Goal: Transaction & Acquisition: Register for event/course

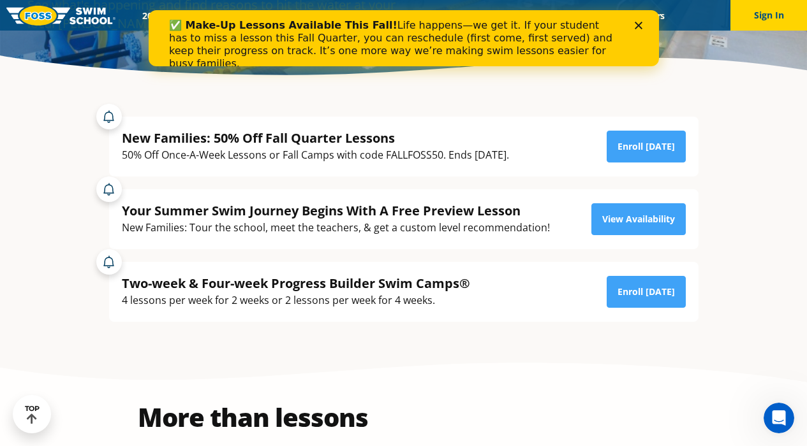
scroll to position [330, 0]
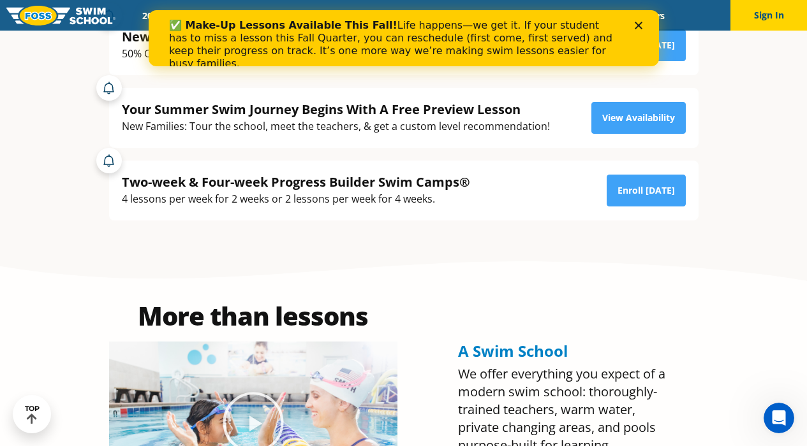
click at [426, 181] on div "Two-week & Four-week Progress Builder Swim Camps®" at bounding box center [296, 181] width 348 height 17
click at [654, 198] on link "Enroll Today" at bounding box center [646, 191] width 79 height 32
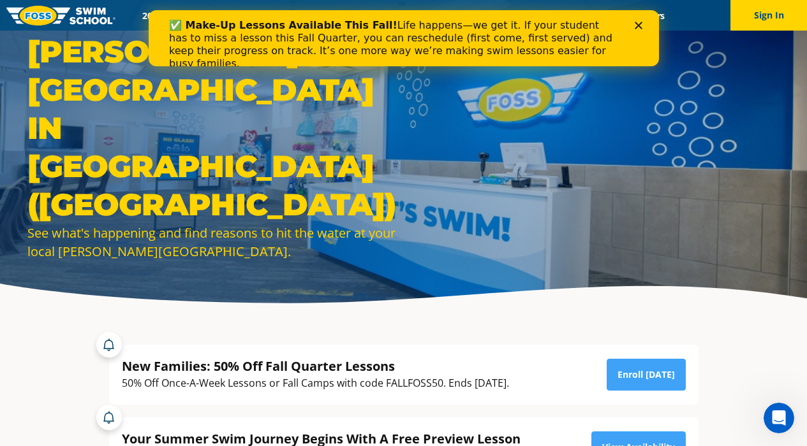
click at [635, 29] on polygon "Close" at bounding box center [638, 26] width 8 height 8
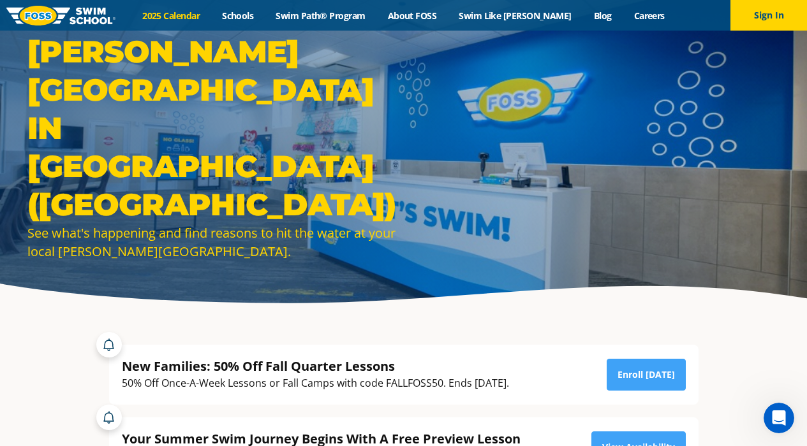
click at [198, 19] on link "2025 Calendar" at bounding box center [171, 16] width 80 height 12
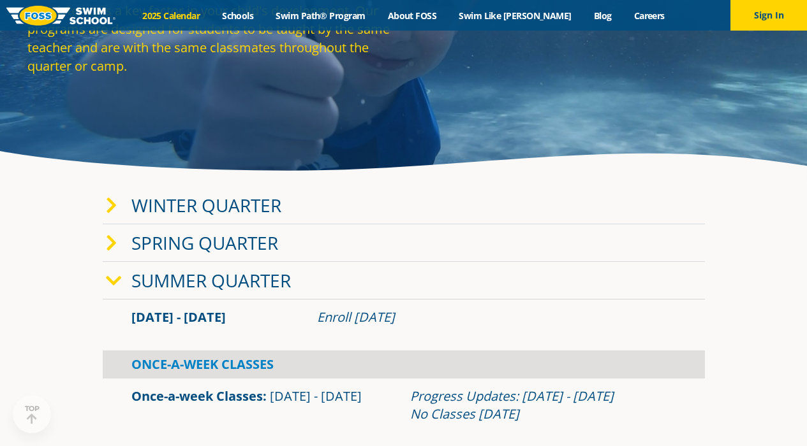
scroll to position [185, 0]
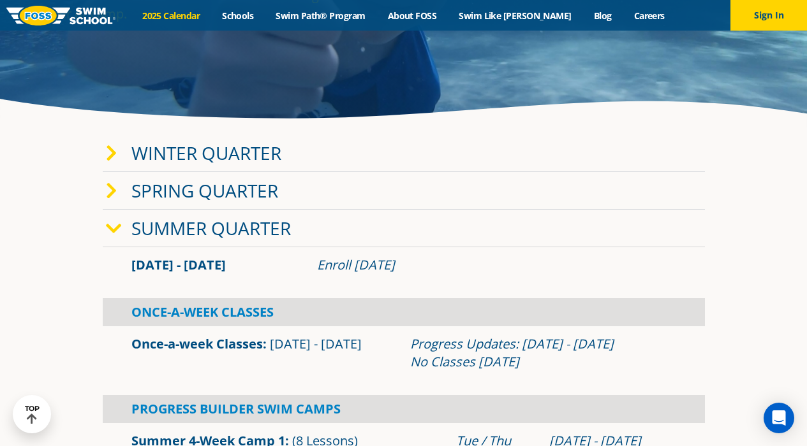
click at [114, 231] on icon at bounding box center [114, 229] width 16 height 18
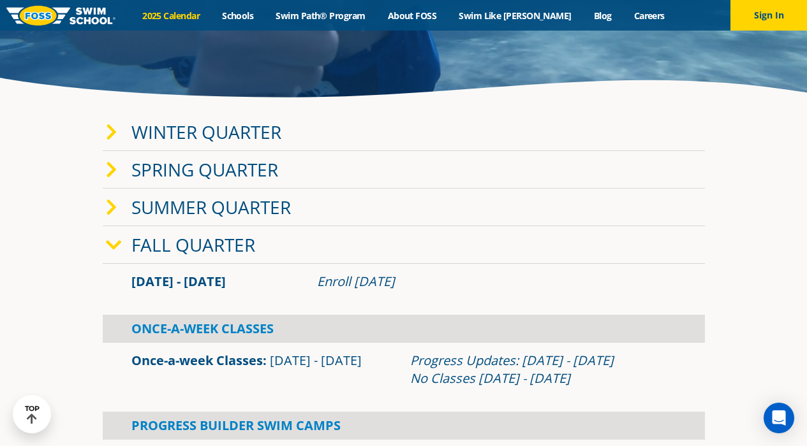
scroll to position [138, 0]
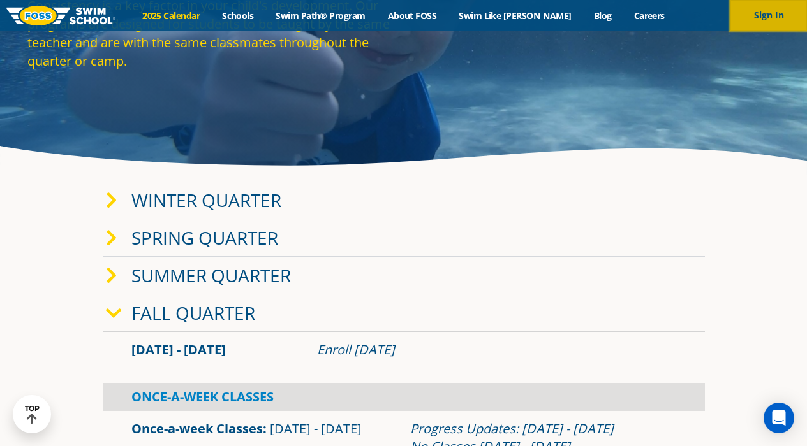
click at [762, 19] on button "Sign In" at bounding box center [768, 15] width 77 height 31
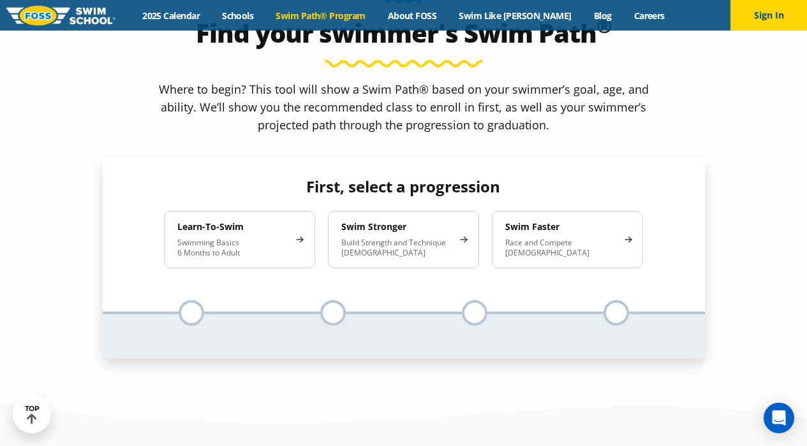
scroll to position [1217, 0]
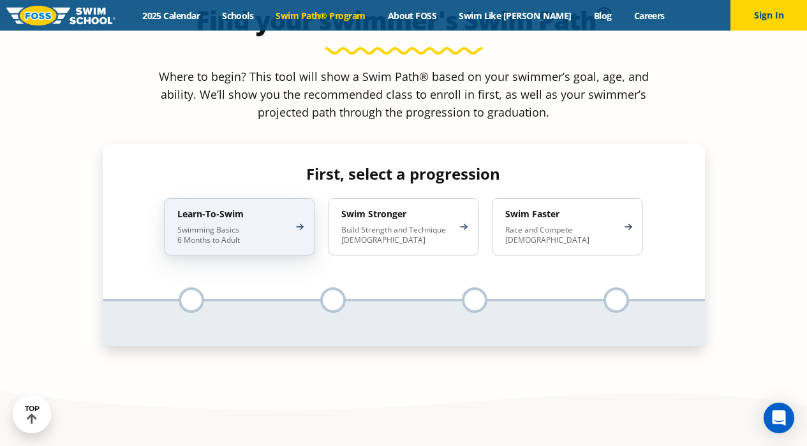
click at [254, 198] on div "Learn-To-Swim Swimming Basics 6 Months to Adult" at bounding box center [239, 226] width 151 height 57
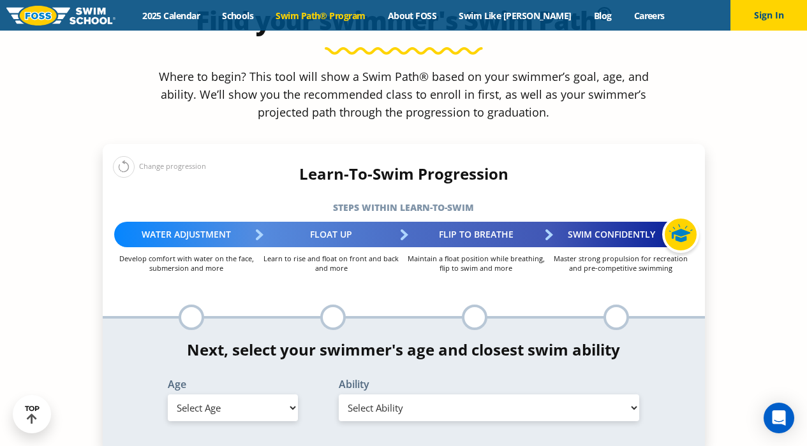
click at [270, 395] on select "Select Age 6 months - 1 year 1 year 2 years 3 years 4 years 5 years 6 years 7 y…" at bounding box center [233, 408] width 130 height 27
select select "4-years"
click at [168, 395] on select "Select Age 6 months - 1 year 1 year 2 years 3 years 4 years 5 years 6 years 7 y…" at bounding box center [233, 408] width 130 height 27
click at [367, 395] on select "Select Ability First in-water experience When in the water, reliant on a life j…" at bounding box center [489, 408] width 301 height 27
select select "4-years-swim-5-ft-with-face-in-the-water-unassisted-by-a-person-or-floatie"
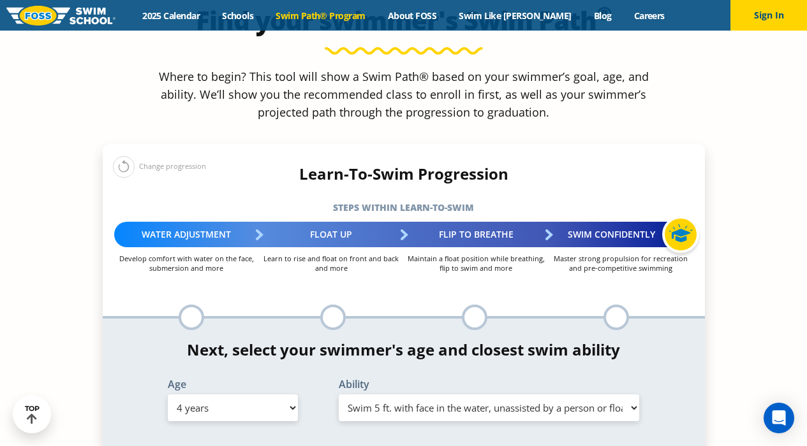
click at [339, 395] on select "Select Ability First in-water experience When in the water, reliant on a life j…" at bounding box center [489, 408] width 301 height 27
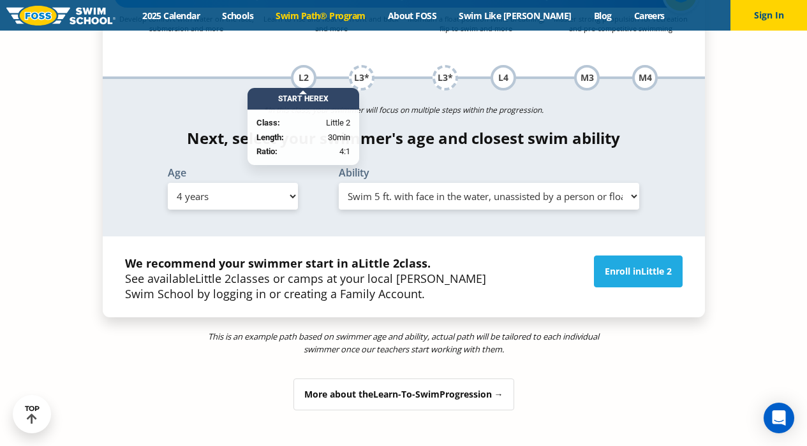
scroll to position [1372, 0]
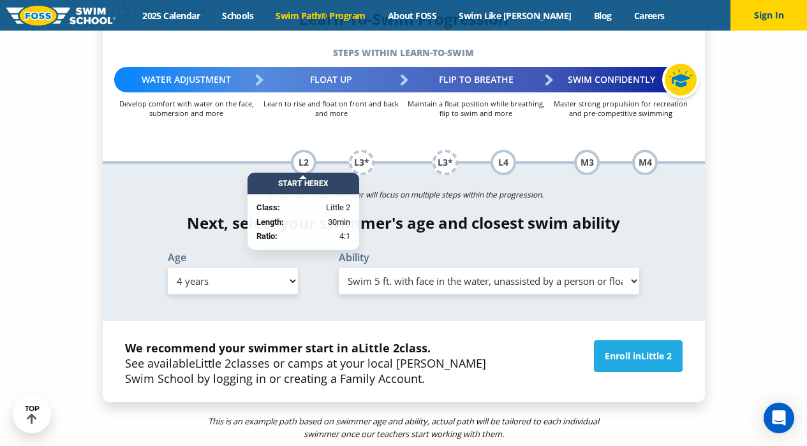
click at [303, 175] on div at bounding box center [303, 177] width 8 height 4
click at [302, 150] on div "L2" at bounding box center [304, 163] width 26 height 26
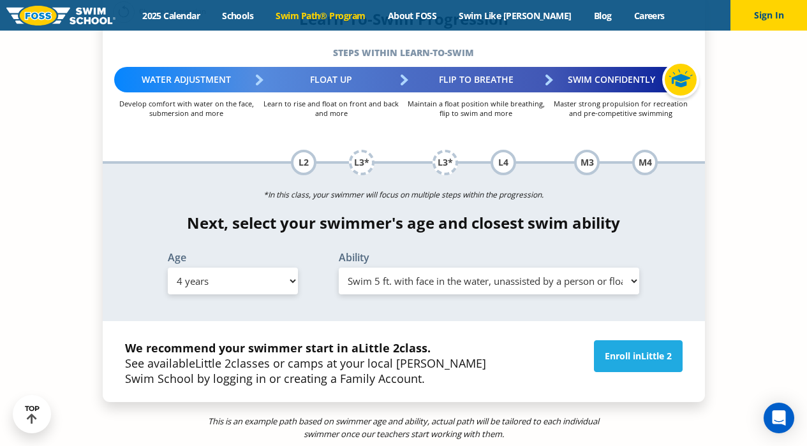
click at [344, 341] on strong "We recommend your swimmer start in a Little 2 class." at bounding box center [278, 348] width 306 height 15
click at [622, 341] on link "Enroll in Little 2" at bounding box center [638, 357] width 89 height 32
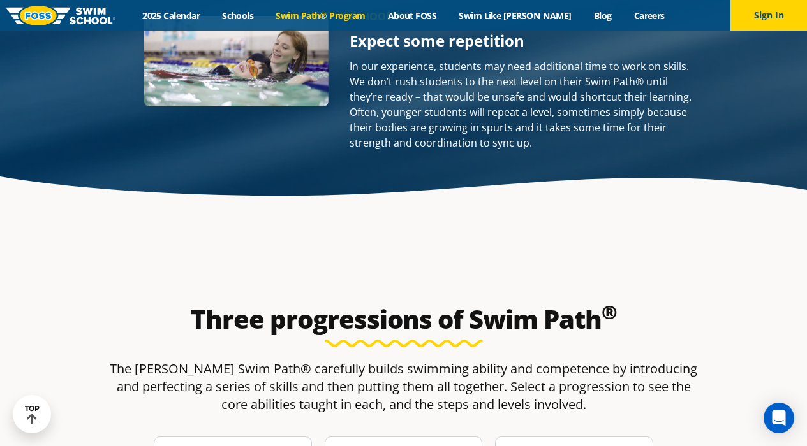
scroll to position [1938, 0]
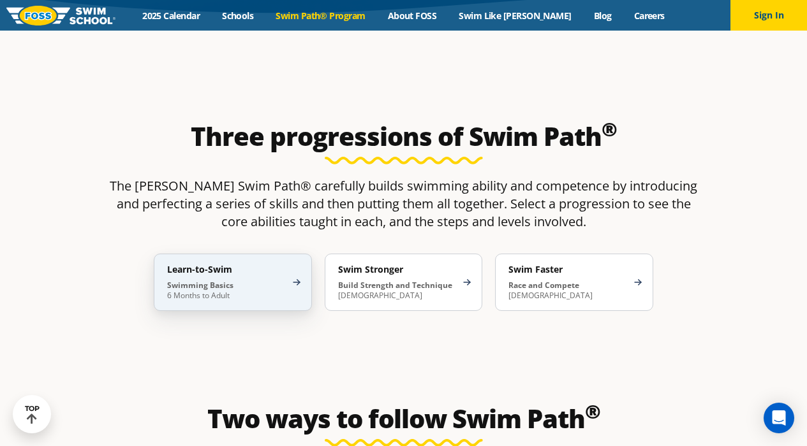
click at [259, 264] on h4 "Learn-to-Swim" at bounding box center [226, 269] width 119 height 11
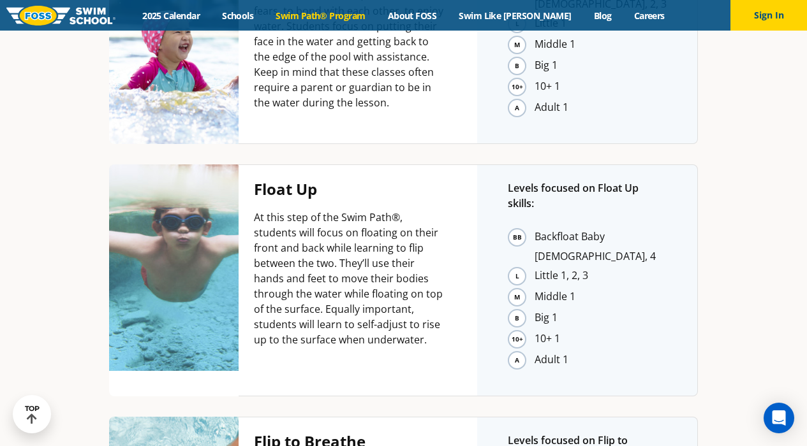
scroll to position [2360, 0]
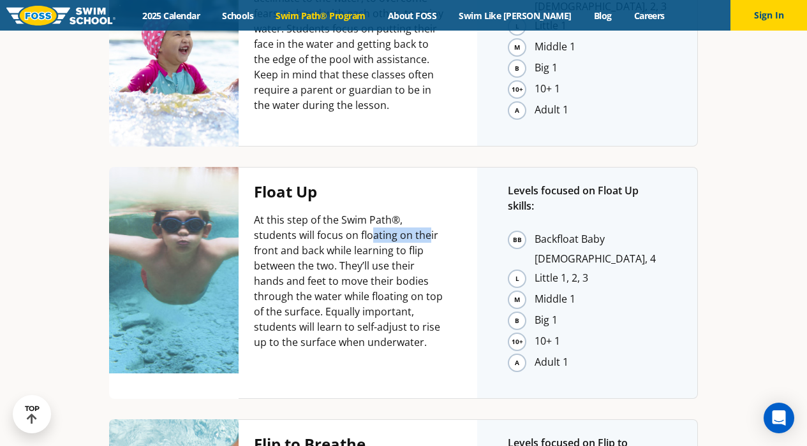
drag, startPoint x: 326, startPoint y: 111, endPoint x: 382, endPoint y: 109, distance: 56.2
click at [383, 212] on p "At this step of the Swim Path®, students will focus on floating on their front …" at bounding box center [350, 281] width 193 height 138
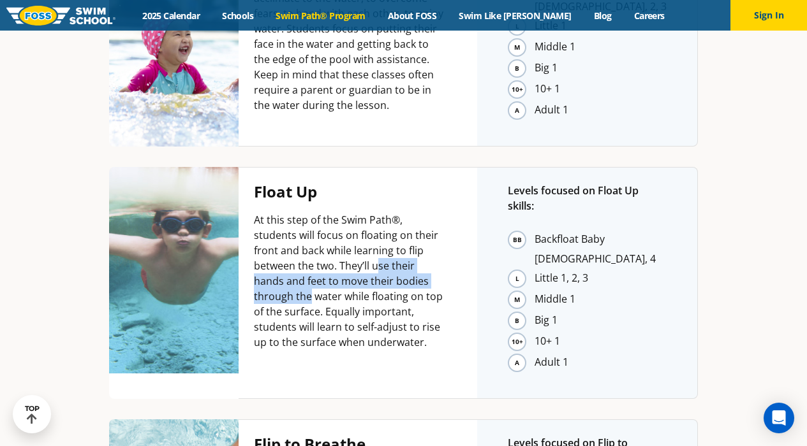
drag, startPoint x: 314, startPoint y: 152, endPoint x: 397, endPoint y: 154, distance: 83.6
click at [397, 212] on p "At this step of the Swim Path®, students will focus on floating on their front …" at bounding box center [350, 281] width 193 height 138
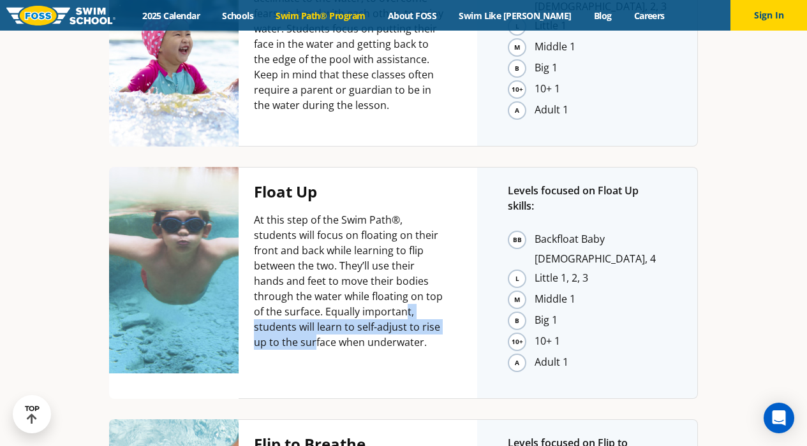
drag, startPoint x: 336, startPoint y: 194, endPoint x: 398, endPoint y: 214, distance: 65.1
click at [398, 214] on p "At this step of the Swim Path®, students will focus on floating on their front …" at bounding box center [350, 281] width 193 height 138
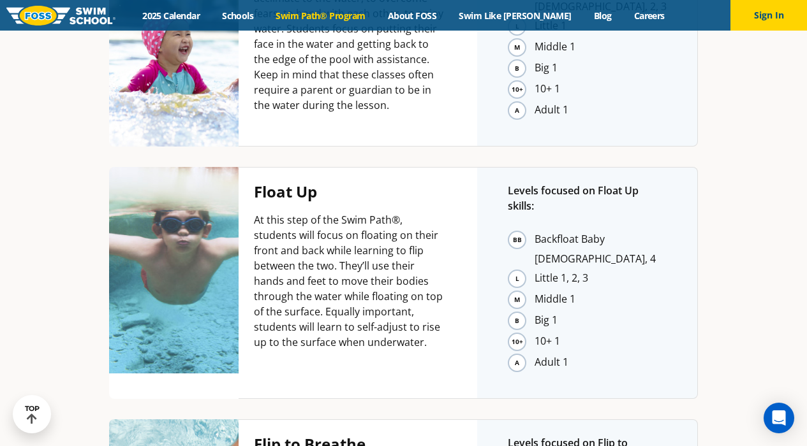
drag, startPoint x: 307, startPoint y: 333, endPoint x: 421, endPoint y: 379, distance: 122.5
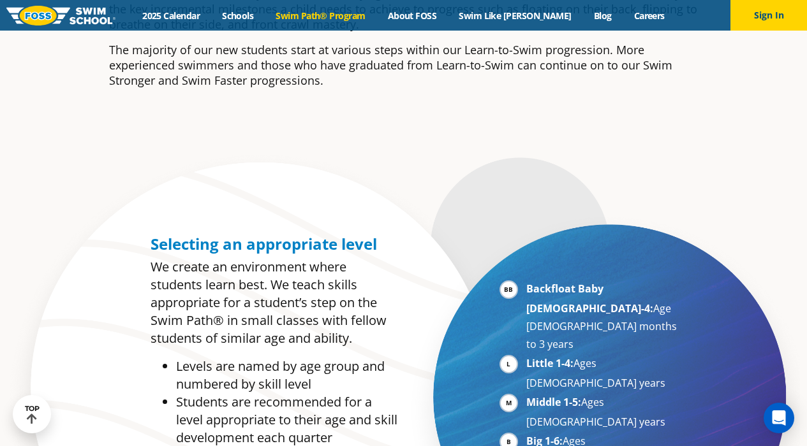
scroll to position [0, 0]
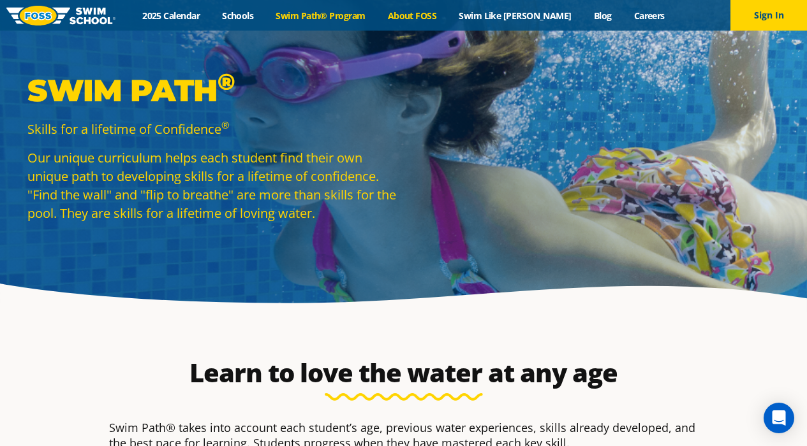
click at [425, 10] on link "About FOSS" at bounding box center [411, 16] width 71 height 12
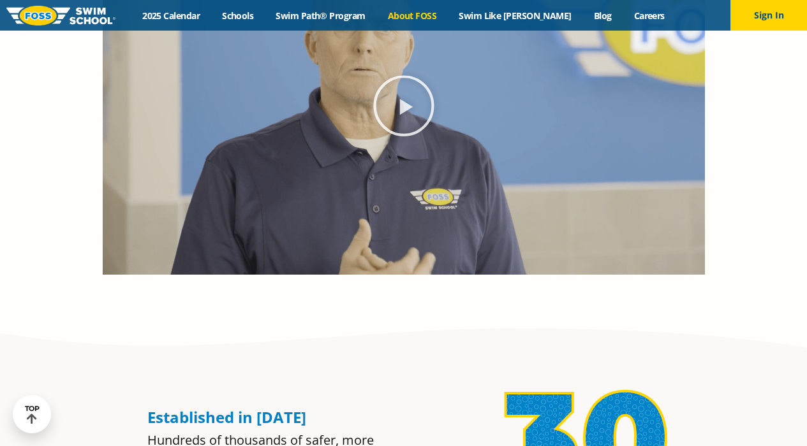
scroll to position [836, 0]
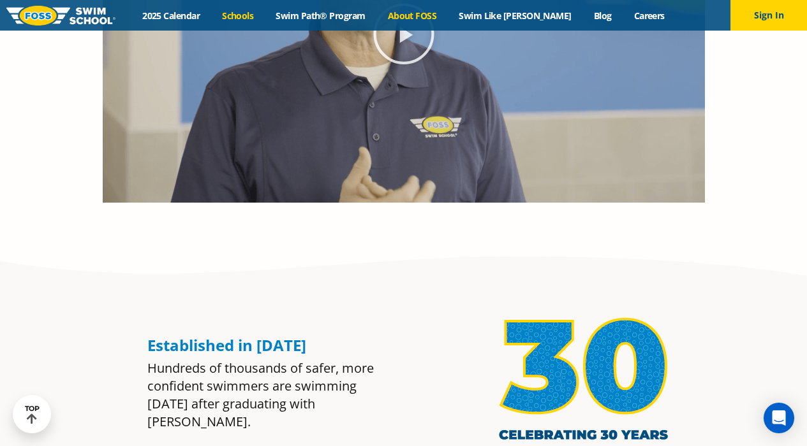
click at [265, 15] on link "Schools" at bounding box center [238, 16] width 54 height 12
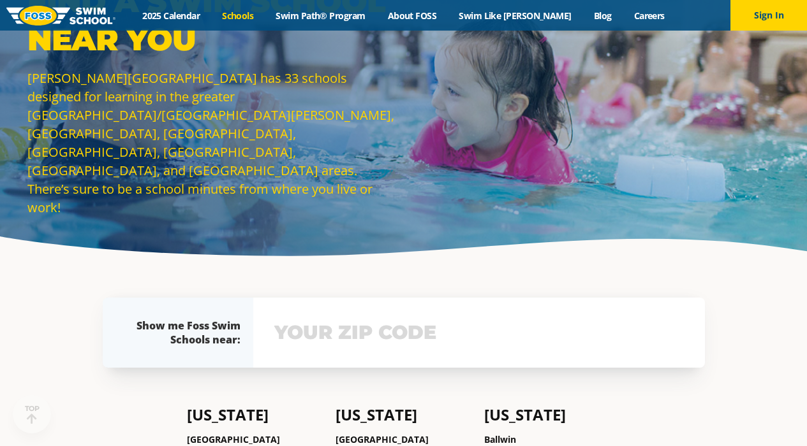
scroll to position [235, 0]
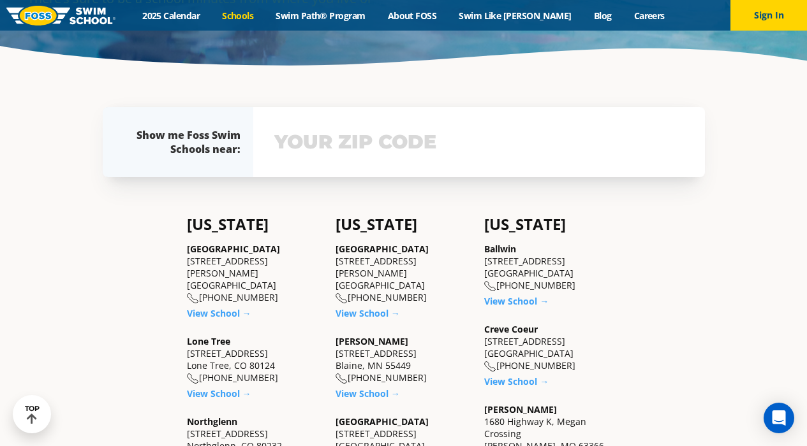
click at [358, 156] on input "text" at bounding box center [479, 142] width 416 height 37
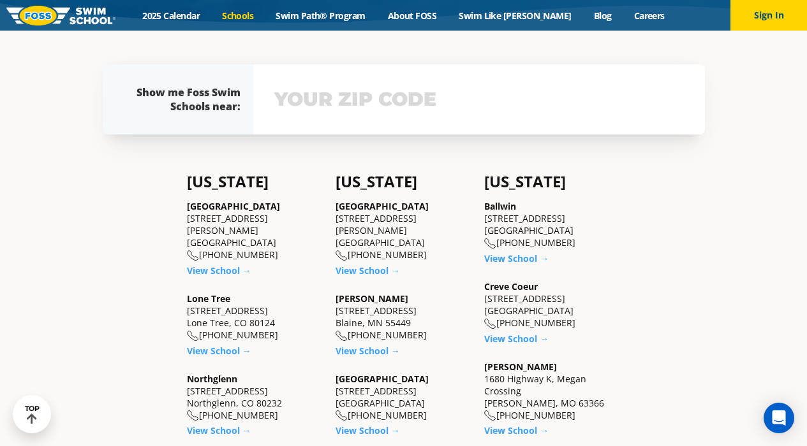
scroll to position [281, 0]
type input "60640"
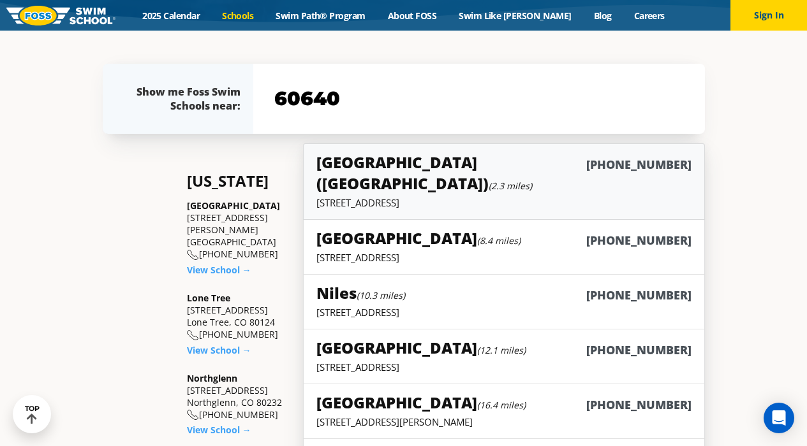
click at [395, 157] on h5 "Chicago (Lakeview) (2.3 miles)" at bounding box center [450, 173] width 269 height 42
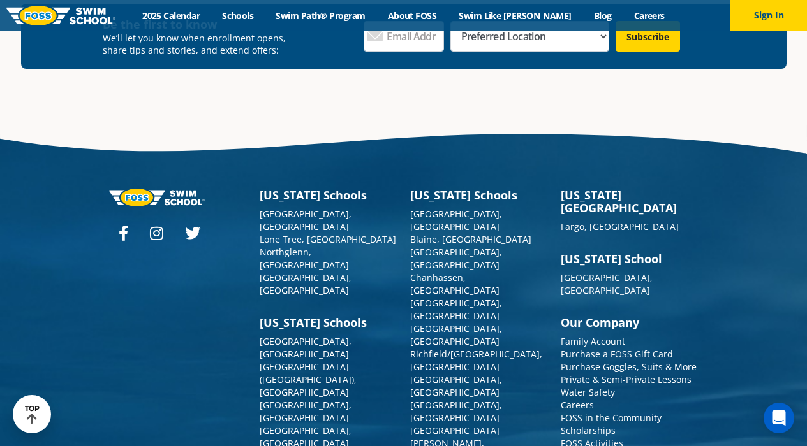
scroll to position [4594, 0]
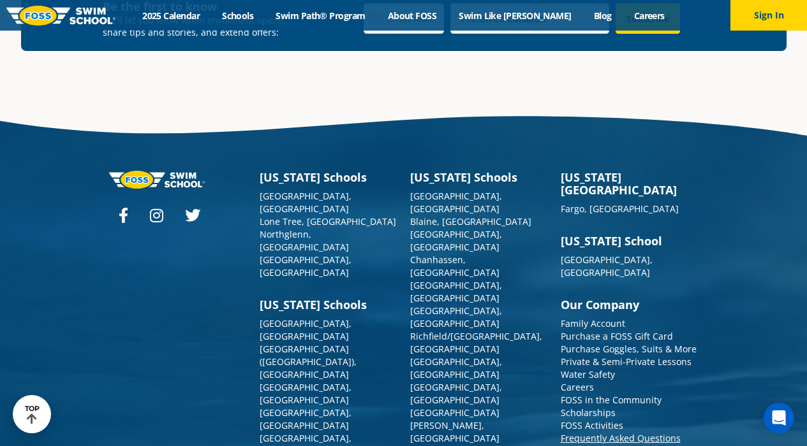
click at [642, 432] on link "Frequently Asked Questions" at bounding box center [621, 438] width 120 height 12
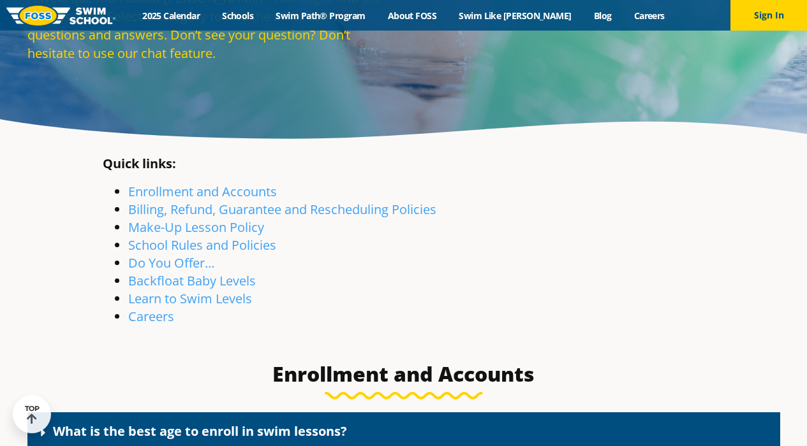
scroll to position [173, 0]
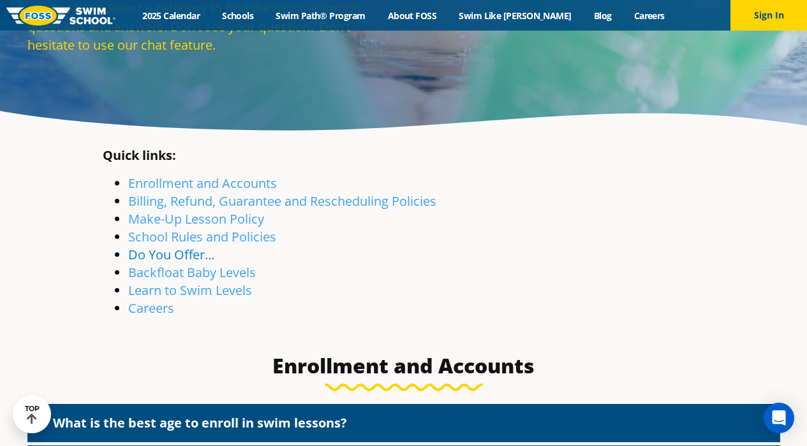
click at [196, 252] on link "Do You Offer…" at bounding box center [171, 254] width 87 height 17
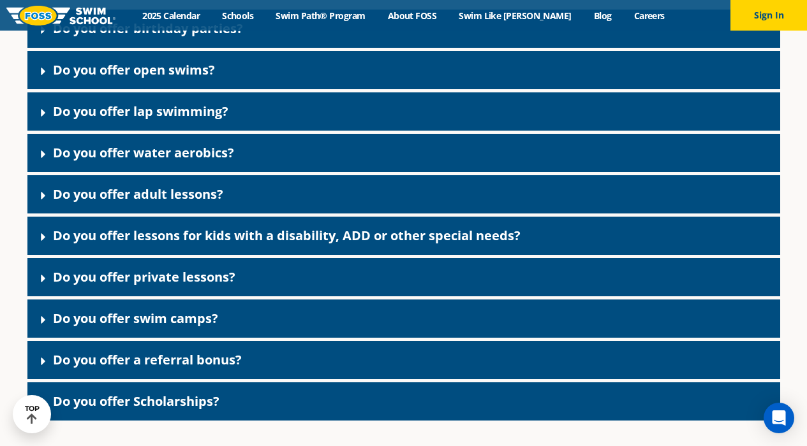
scroll to position [2362, 0]
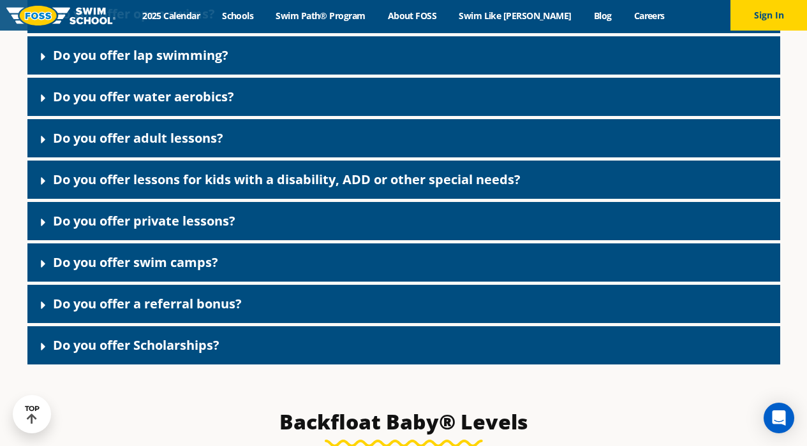
click at [175, 229] on link "Do you offer private lessons?" at bounding box center [144, 220] width 182 height 17
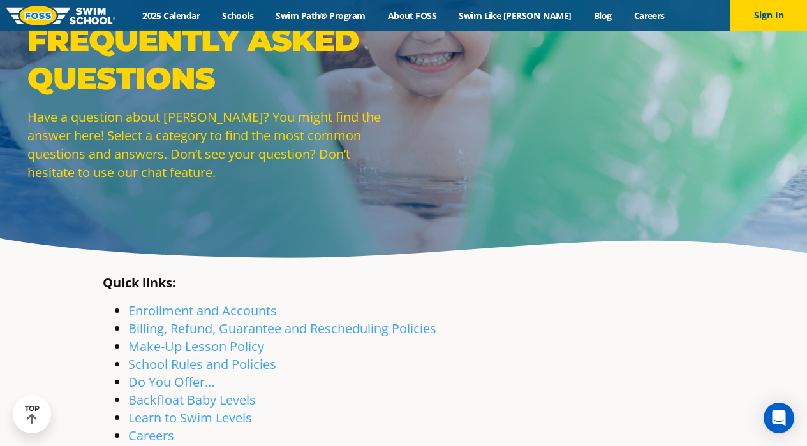
scroll to position [0, 0]
